Goal: Task Accomplishment & Management: Use online tool/utility

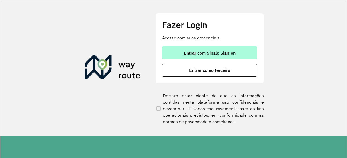
click at [214, 55] on span "Entrar com Single Sign-on" at bounding box center [210, 53] width 52 height 4
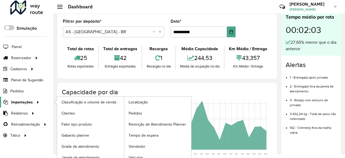
scroll to position [8, 0]
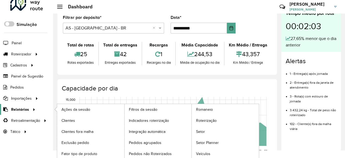
click at [23, 107] on span "Relatórios" at bounding box center [20, 110] width 18 height 6
click at [207, 108] on span "Romaneio" at bounding box center [205, 110] width 18 height 6
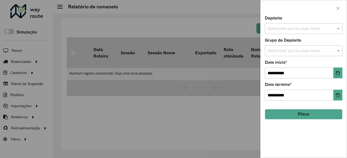
click at [30, 118] on div at bounding box center [173, 79] width 347 height 158
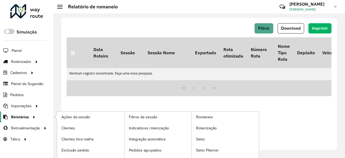
click at [25, 116] on span "Relatórios" at bounding box center [20, 118] width 18 height 6
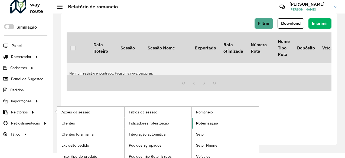
scroll to position [8, 0]
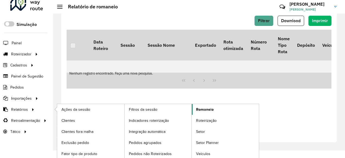
click at [205, 111] on span "Romaneio" at bounding box center [205, 110] width 18 height 6
click at [210, 120] on span "Roteirização" at bounding box center [207, 121] width 22 height 6
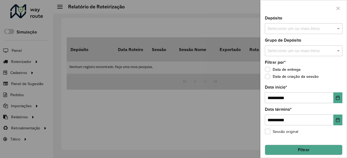
click at [282, 30] on input "text" at bounding box center [300, 29] width 69 height 6
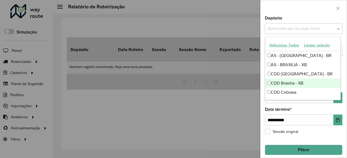
click at [288, 84] on div "CDD Brasilia - XB" at bounding box center [303, 83] width 76 height 9
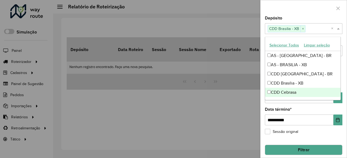
click at [264, 111] on div "**********" at bounding box center [303, 87] width 86 height 142
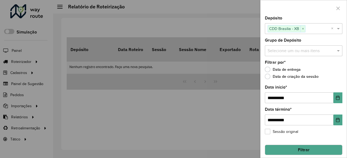
click at [37, 88] on div at bounding box center [173, 79] width 347 height 158
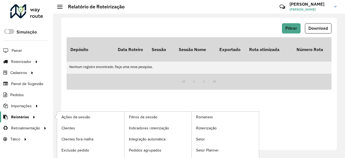
click at [31, 118] on icon at bounding box center [33, 117] width 5 height 8
click at [207, 115] on span "Romaneio" at bounding box center [205, 118] width 18 height 6
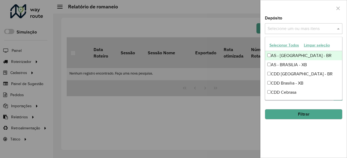
click at [288, 26] on input "text" at bounding box center [300, 29] width 69 height 6
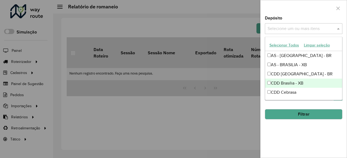
click at [297, 83] on div "CDD Brasilia - XB" at bounding box center [303, 83] width 77 height 9
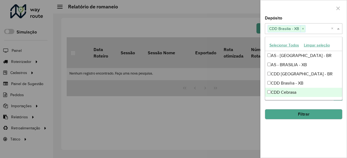
click at [222, 110] on div at bounding box center [173, 79] width 347 height 158
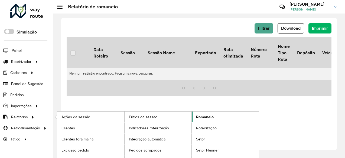
click at [201, 116] on span "Romaneio" at bounding box center [205, 118] width 18 height 6
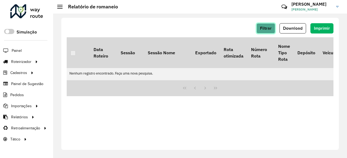
click at [268, 31] on button "Filtrar" at bounding box center [265, 28] width 19 height 10
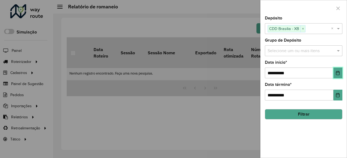
click at [340, 72] on button "Choose Date" at bounding box center [337, 73] width 9 height 11
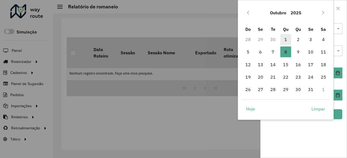
click at [282, 40] on span "1" at bounding box center [285, 39] width 11 height 11
type input "**********"
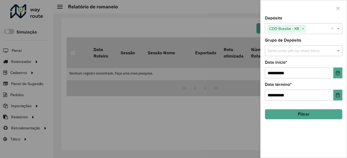
click at [305, 115] on button "Filtrar" at bounding box center [303, 114] width 77 height 10
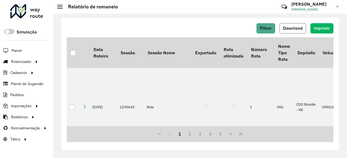
click at [301, 32] on button "Download" at bounding box center [292, 28] width 27 height 10
drag, startPoint x: 178, startPoint y: 25, endPoint x: 193, endPoint y: 36, distance: 18.1
click at [178, 25] on div "Filtrar Download Imprimir" at bounding box center [200, 28] width 266 height 10
